Goal: Information Seeking & Learning: Find specific fact

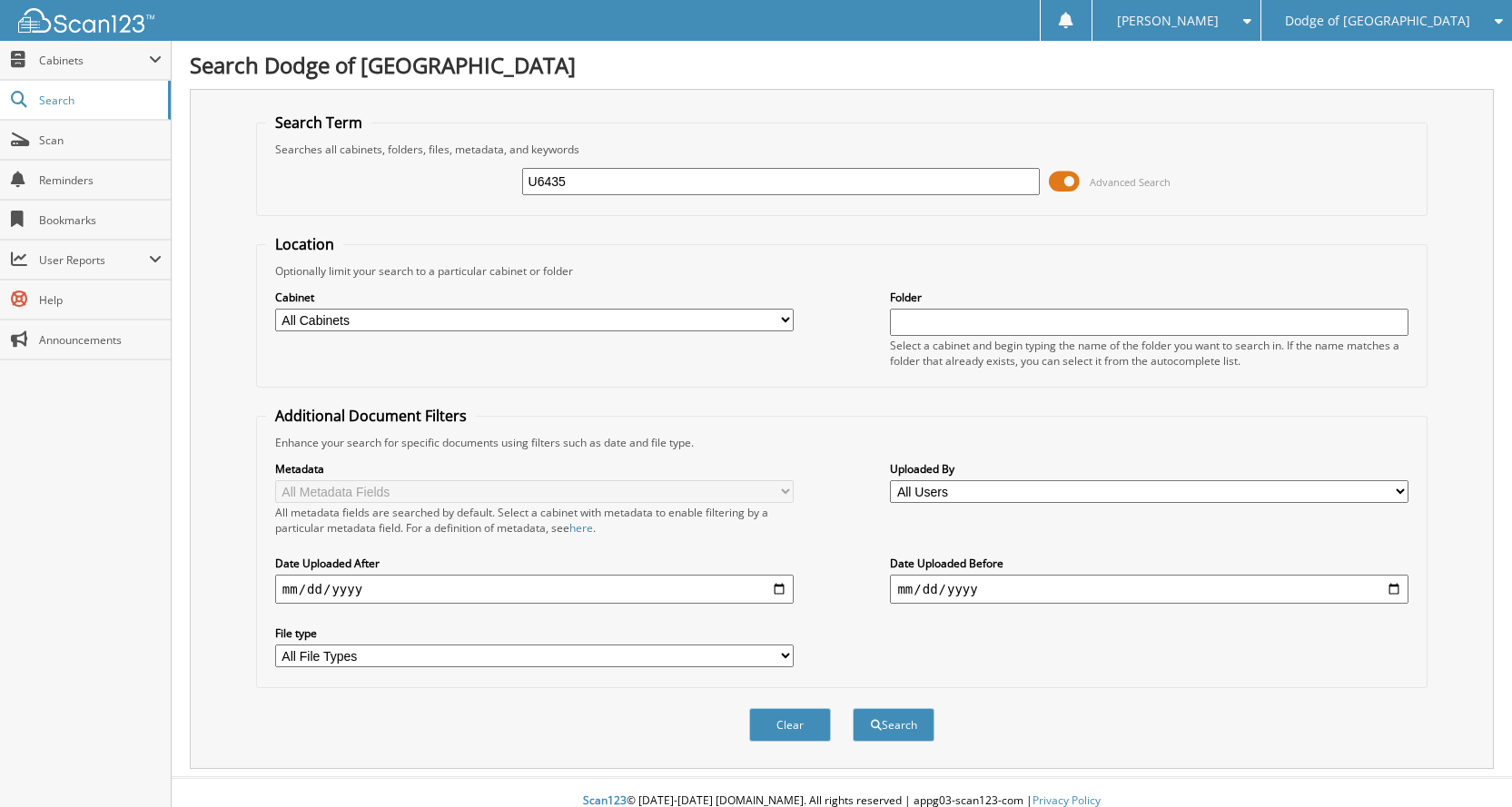
type input "U6435"
click at [853, 708] on button "Search" at bounding box center [894, 724] width 82 height 33
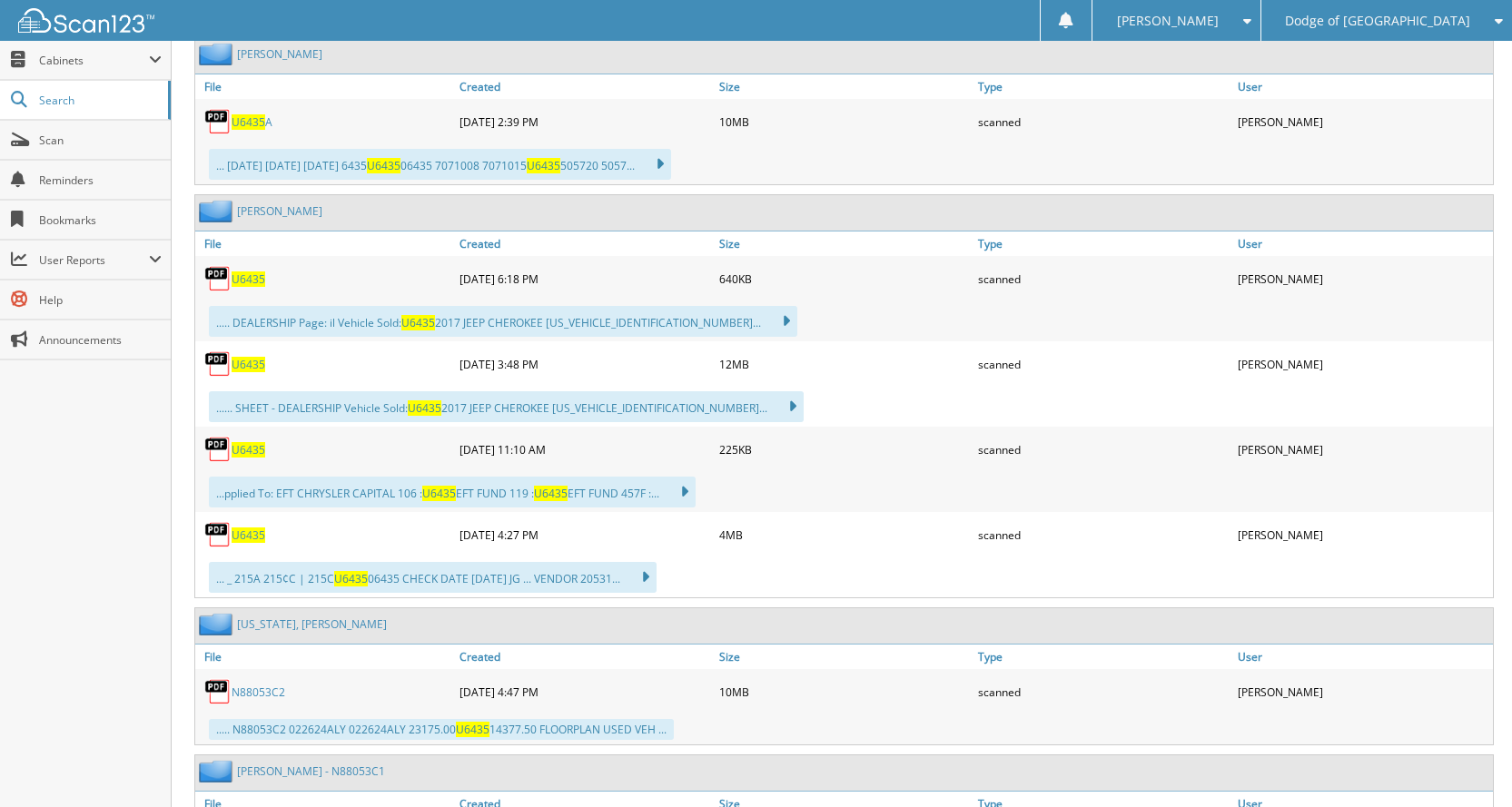
scroll to position [908, 0]
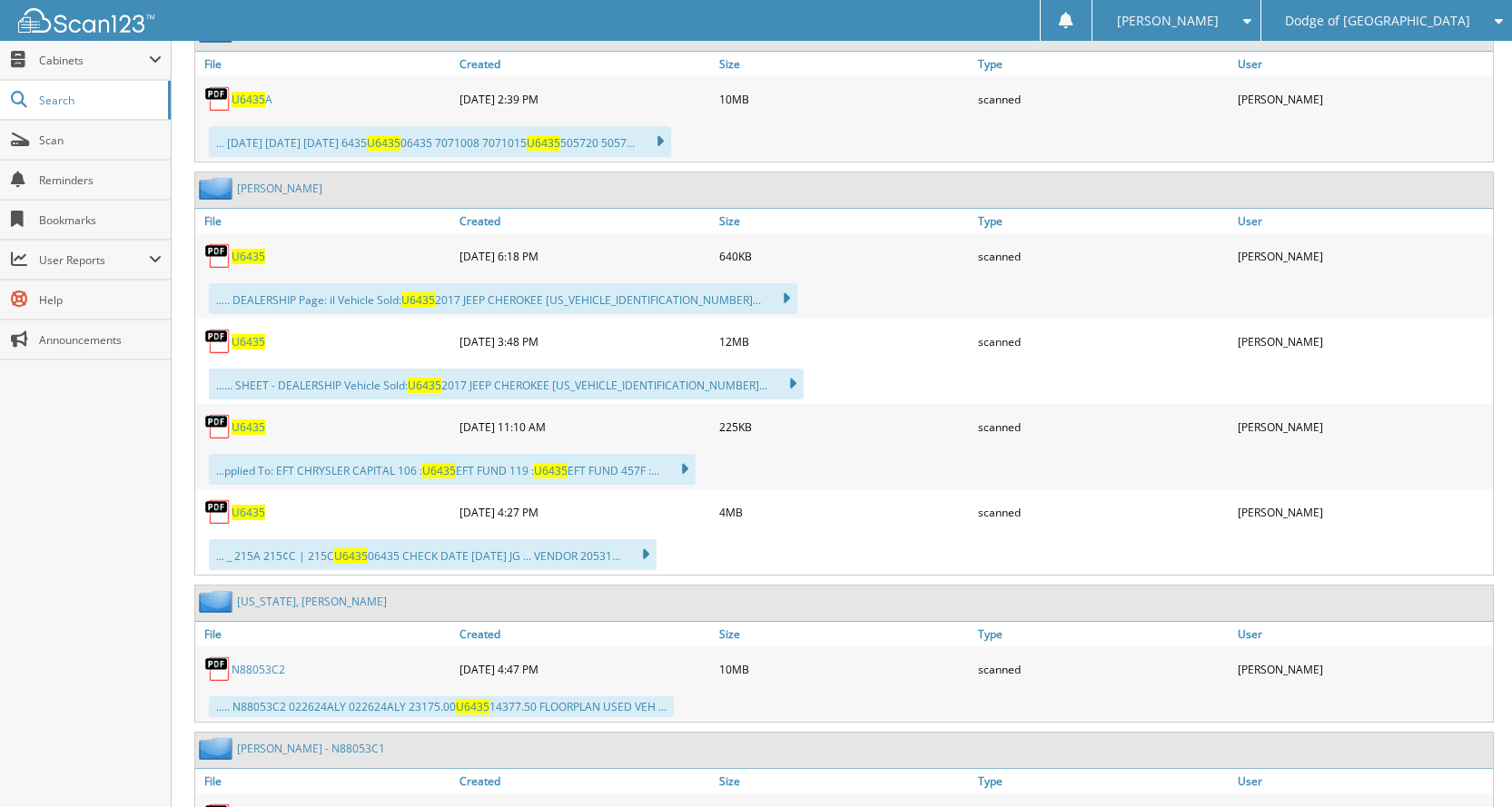
click at [244, 523] on div "U6435" at bounding box center [324, 512] width 260 height 36
click at [250, 514] on span "U6435" at bounding box center [248, 512] width 33 height 15
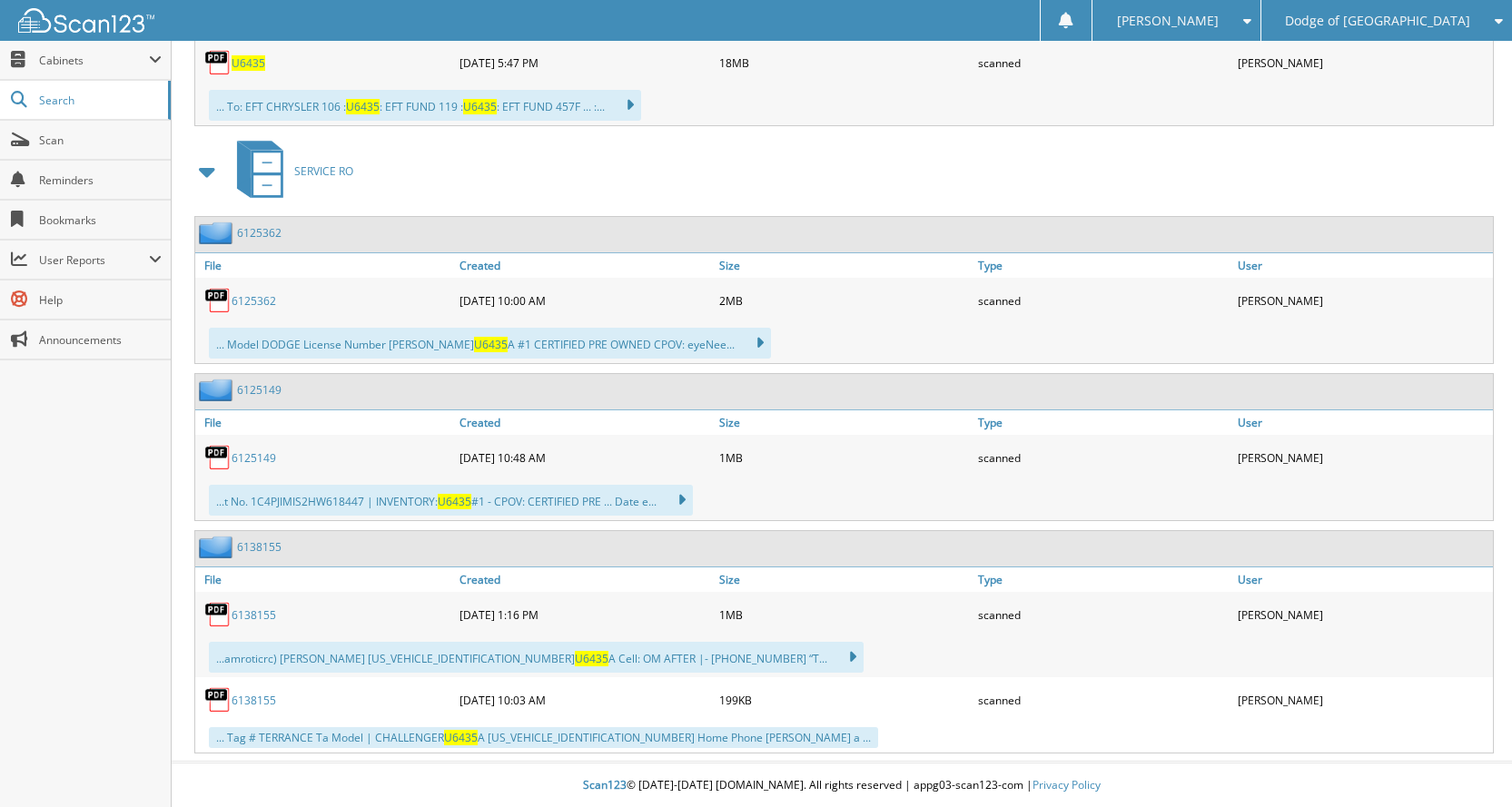
scroll to position [1892, 0]
